Goal: Obtain resource: Obtain resource

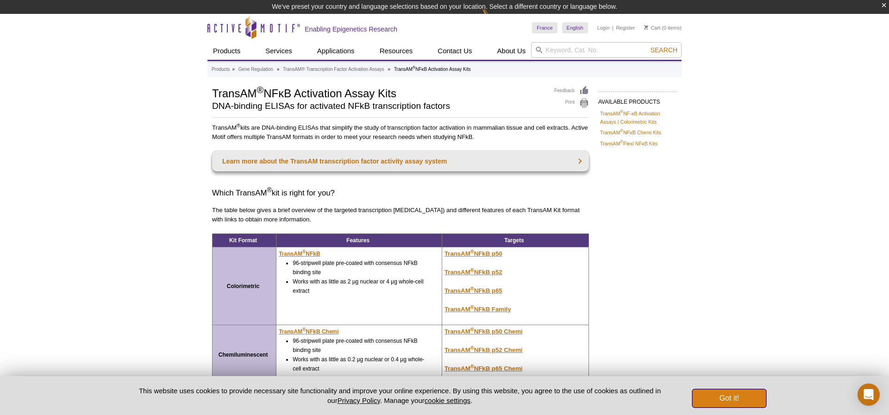
click at [716, 400] on button "Got it!" at bounding box center [729, 398] width 74 height 19
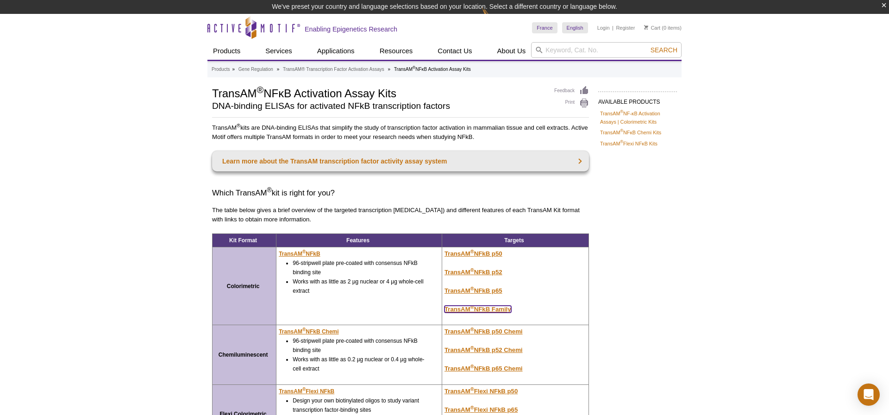
click at [470, 310] on u "TransAM ® NFkB Family" at bounding box center [478, 309] width 67 height 7
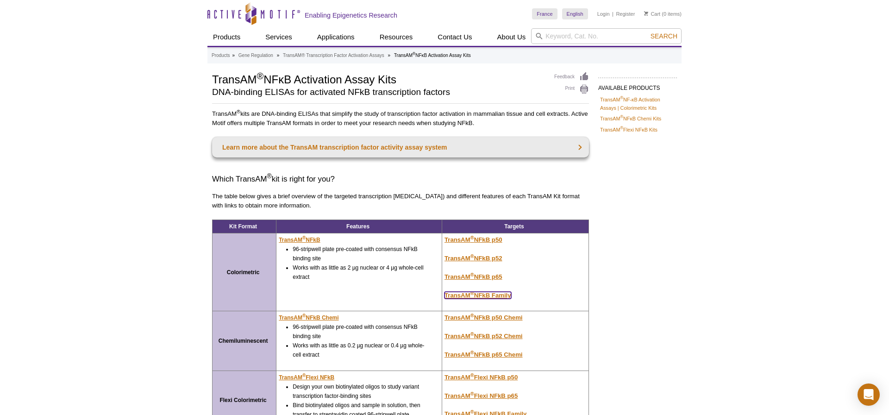
click at [474, 296] on u "TransAM ® NFkB Family" at bounding box center [478, 295] width 67 height 7
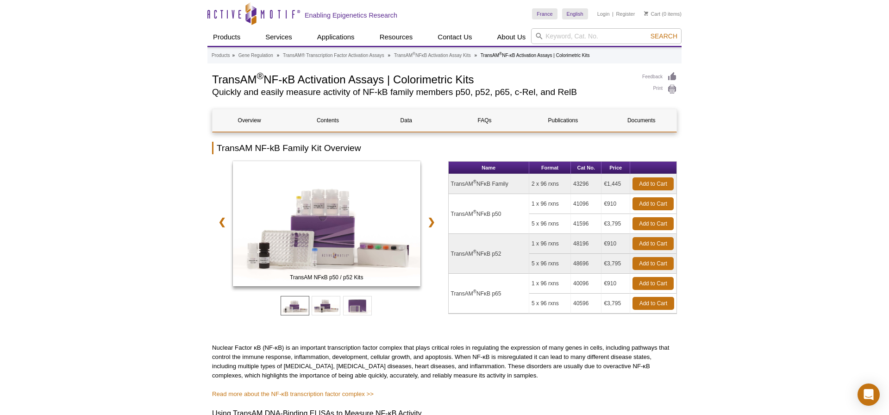
scroll to position [1, 0]
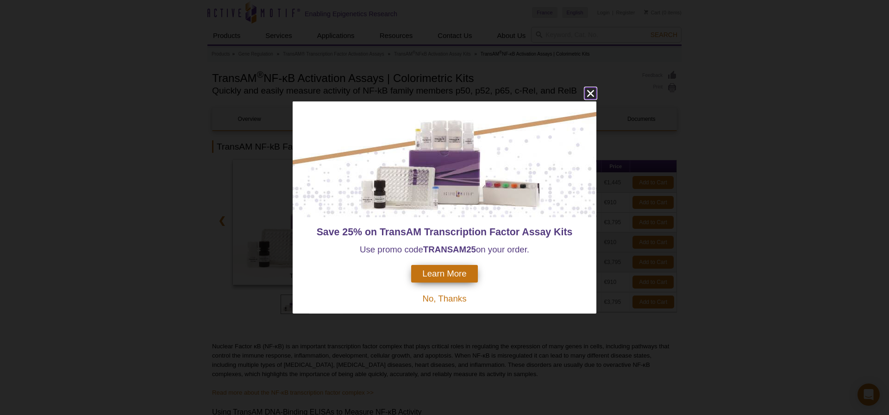
click at [592, 95] on icon "close" at bounding box center [591, 94] width 12 height 12
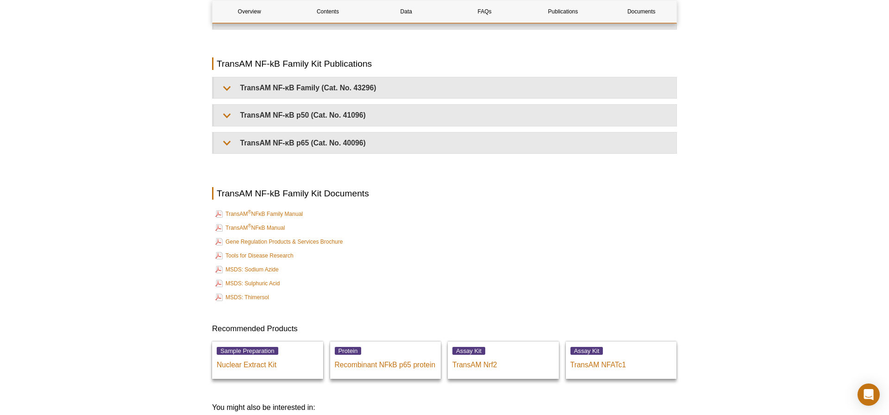
scroll to position [2054, 0]
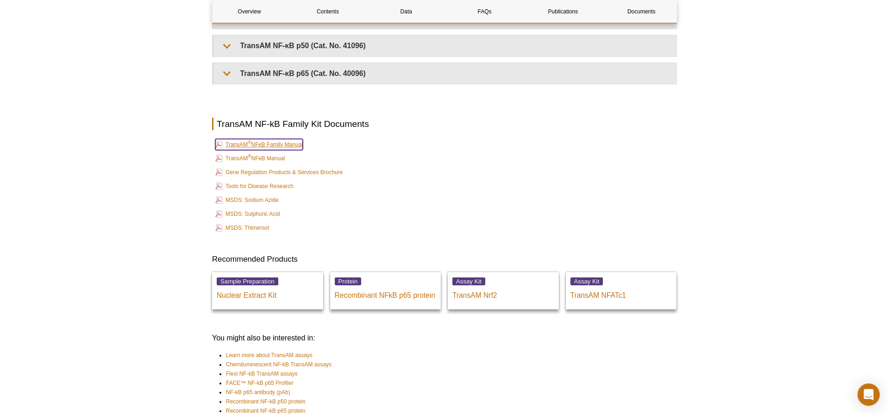
click at [266, 143] on link "TransAM ® NFκB Family Manual" at bounding box center [259, 144] width 88 height 11
